Goal: Book appointment/travel/reservation

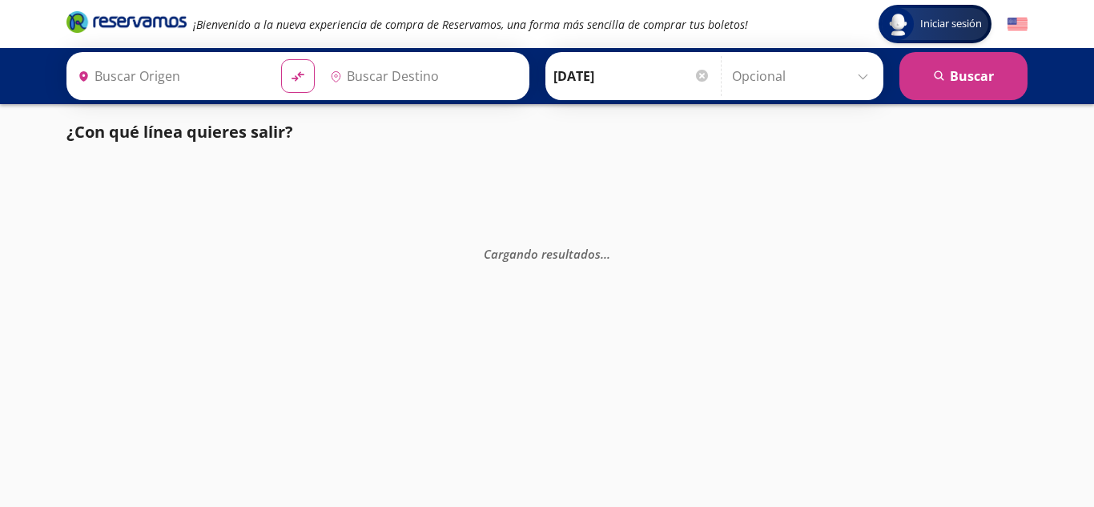
type input "Central Tepotzotlan, [GEOGRAPHIC_DATA]"
type input "Tlaquepaque, [GEOGRAPHIC_DATA]"
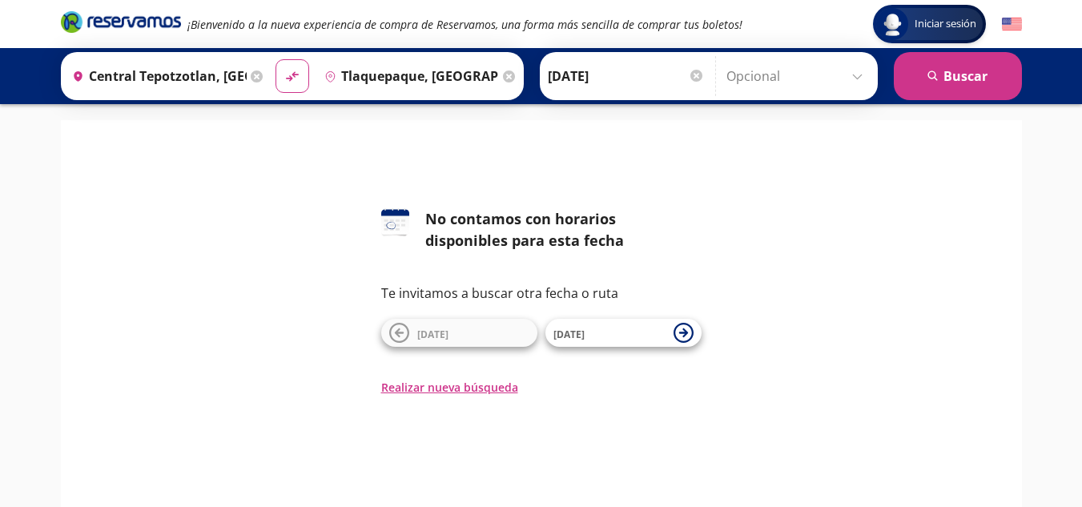
click at [584, 71] on input "[DATE]" at bounding box center [626, 76] width 157 height 40
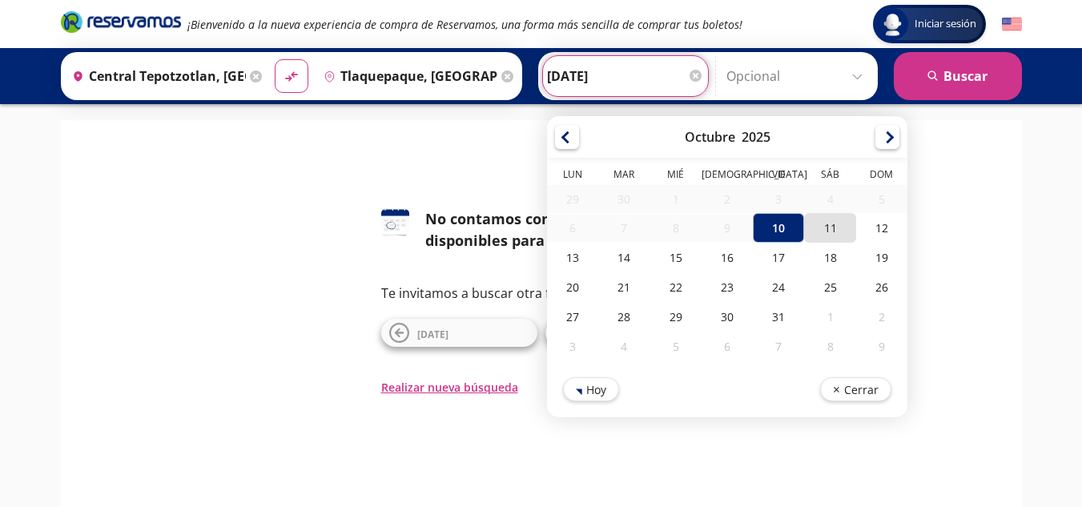
click at [813, 222] on div "11" at bounding box center [829, 228] width 51 height 30
type input "[DATE]"
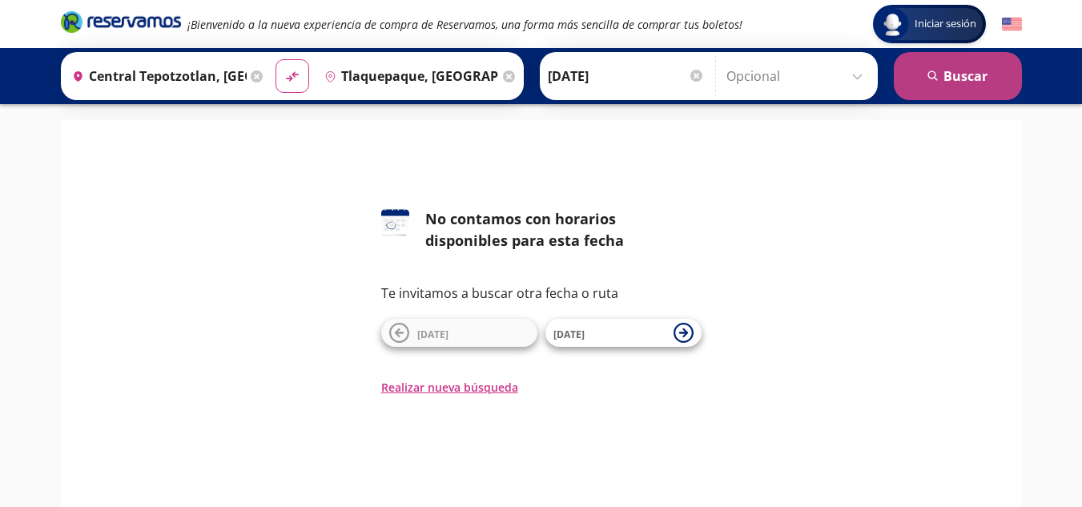
click at [979, 67] on button "search [GEOGRAPHIC_DATA]" at bounding box center [958, 76] width 128 height 48
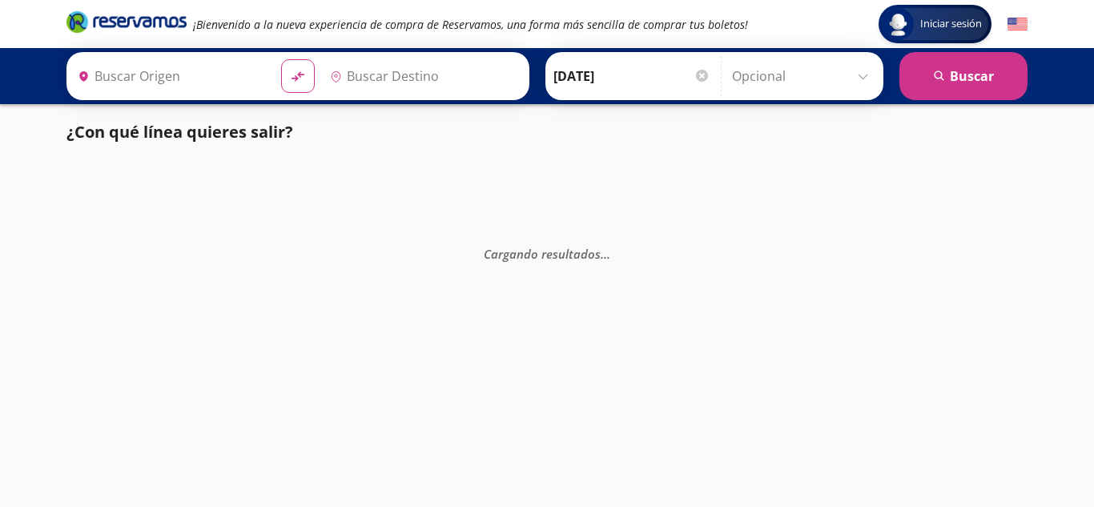
type input "Central Tepotzotlan, [GEOGRAPHIC_DATA]"
type input "Tlaquepaque, [GEOGRAPHIC_DATA]"
